Goal: Entertainment & Leisure: Consume media (video, audio)

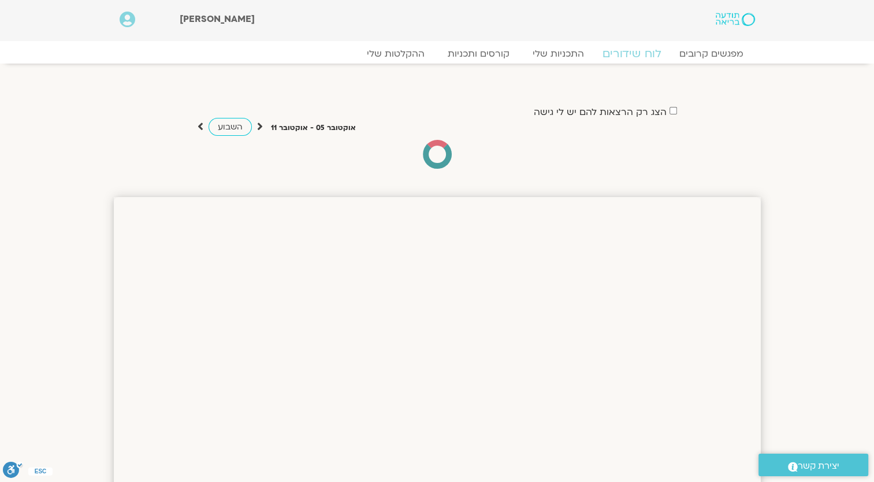
click at [631, 57] on link "לוח שידורים" at bounding box center [631, 54] width 87 height 14
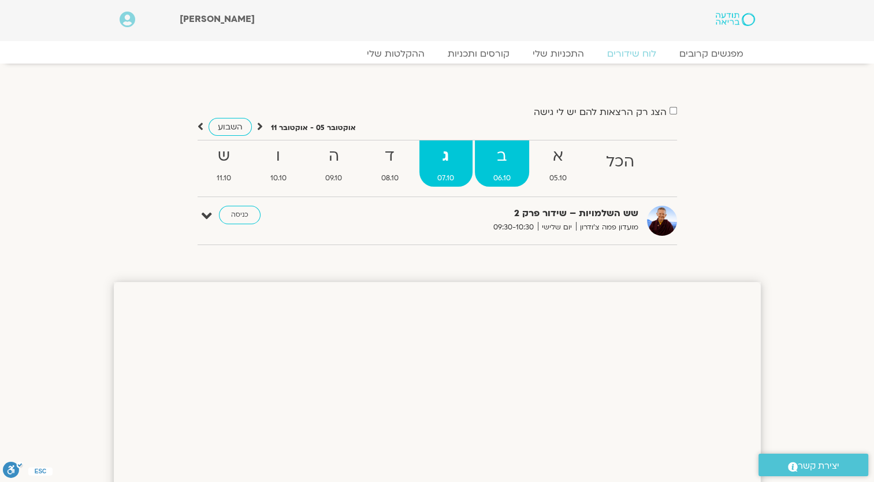
click at [497, 167] on strong "ב" at bounding box center [502, 156] width 54 height 26
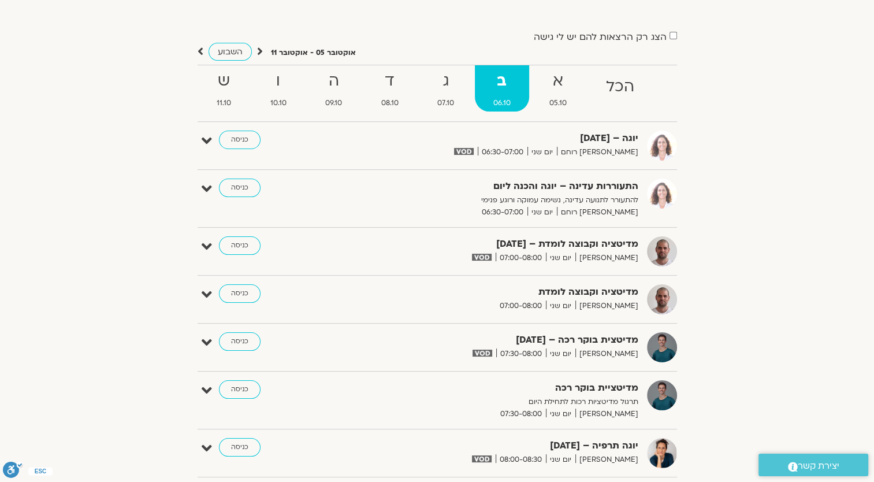
scroll to position [58, 0]
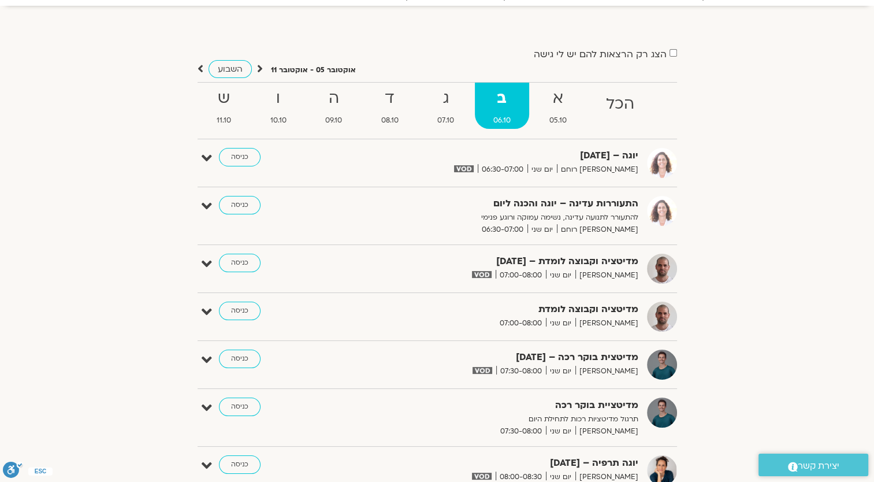
click at [503, 211] on strong "התעוררות עדינה – יוגה והכנה ליום" at bounding box center [496, 204] width 283 height 16
click at [236, 267] on link "כניסה" at bounding box center [240, 263] width 42 height 18
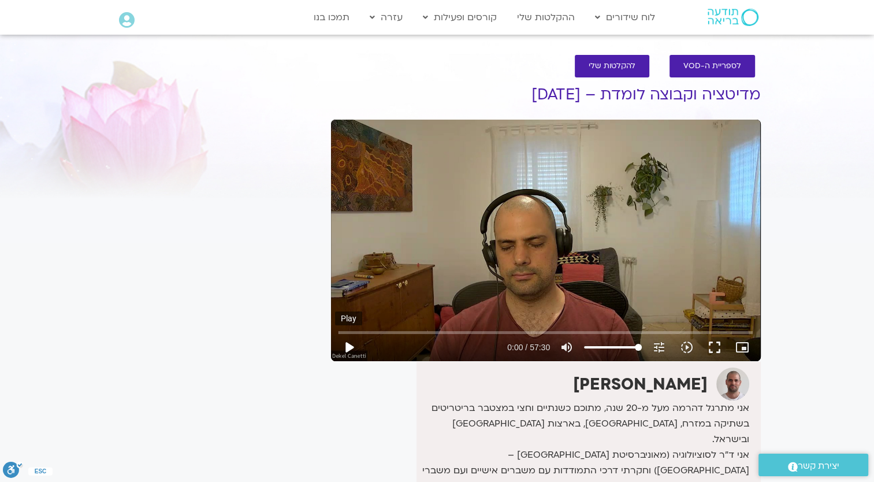
click at [349, 341] on button "play_arrow" at bounding box center [349, 347] width 28 height 28
click at [523, 229] on div "Skip Ad 3:30 pause 1:29 / 57:30 volume_up Mute tune Resolution Auto 720p slow_m…" at bounding box center [546, 240] width 430 height 241
click at [354, 349] on button "play_arrow" at bounding box center [349, 347] width 28 height 28
drag, startPoint x: 344, startPoint y: 345, endPoint x: 369, endPoint y: 337, distance: 26.3
click at [344, 345] on button "pause" at bounding box center [349, 347] width 28 height 28
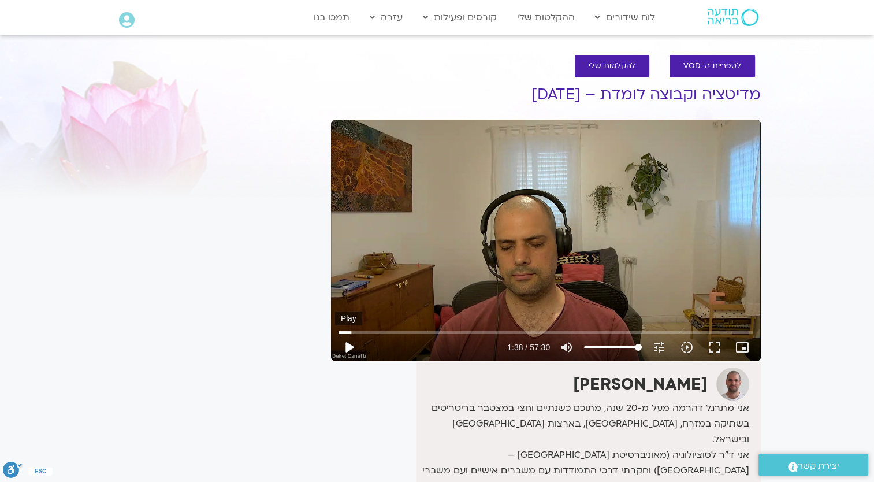
click at [346, 341] on button "play_arrow" at bounding box center [349, 347] width 28 height 28
click at [363, 332] on input "Seek" at bounding box center [545, 332] width 414 height 7
click at [353, 345] on button "pause" at bounding box center [349, 347] width 28 height 28
click at [355, 343] on button "play_arrow" at bounding box center [349, 347] width 28 height 28
click at [353, 343] on button "pause" at bounding box center [349, 347] width 28 height 28
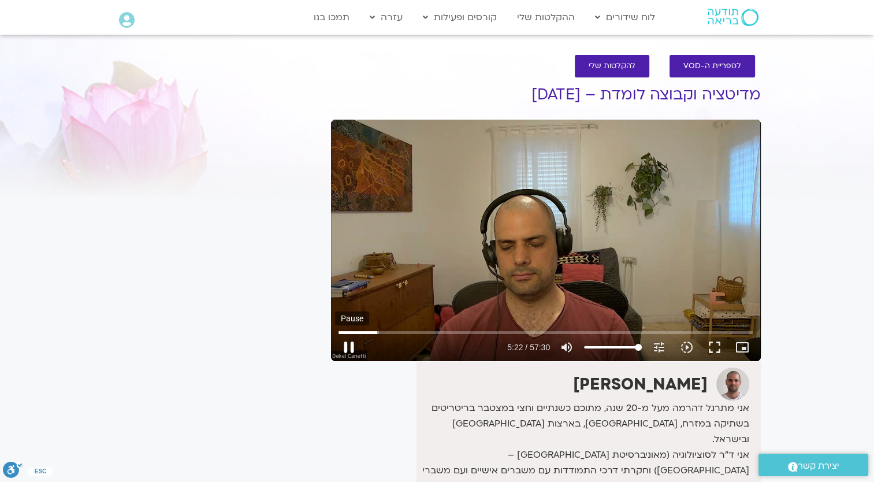
type input "322.412115"
